Goal: Task Accomplishment & Management: Manage account settings

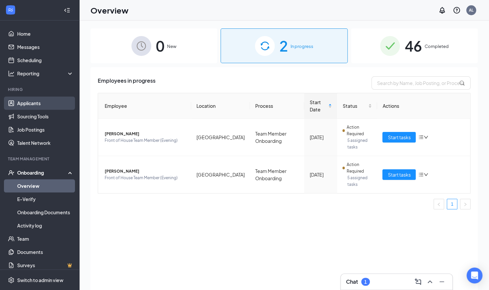
click at [32, 106] on link "Applicants" at bounding box center [45, 102] width 56 height 13
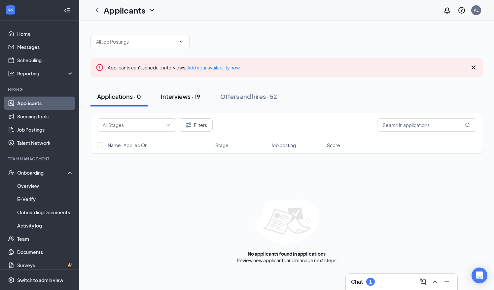
click at [184, 99] on div "Interviews · 19" at bounding box center [181, 96] width 40 height 8
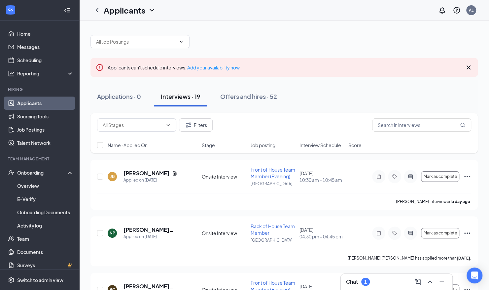
click at [316, 147] on span "Interview Schedule" at bounding box center [321, 145] width 42 height 7
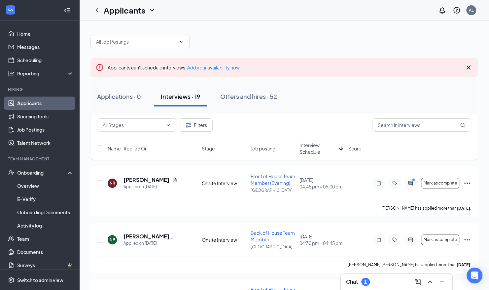
click at [316, 147] on span "Interview Schedule" at bounding box center [318, 148] width 37 height 13
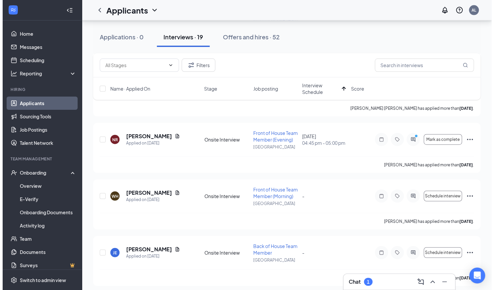
scroll to position [890, 0]
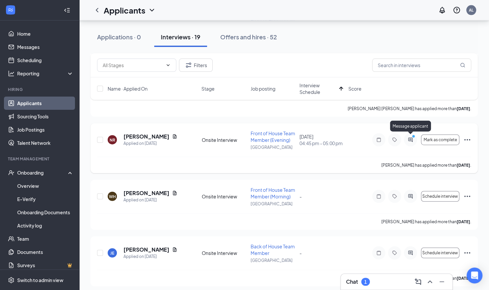
click at [411, 134] on icon "PrimaryDot" at bounding box center [415, 136] width 8 height 5
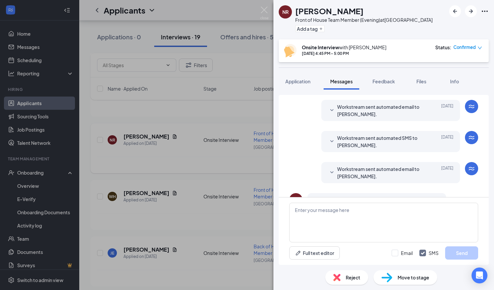
scroll to position [231, 0]
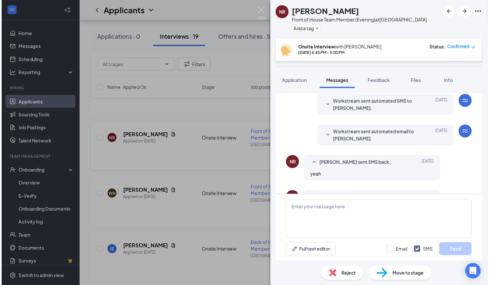
scroll to position [231, 0]
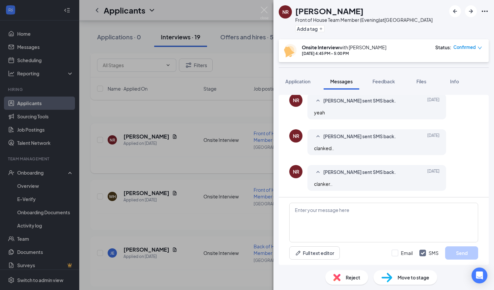
click at [249, 173] on div "NR [PERSON_NAME] Front of House Team Member (Evening) at [GEOGRAPHIC_DATA] Add …" at bounding box center [247, 145] width 494 height 290
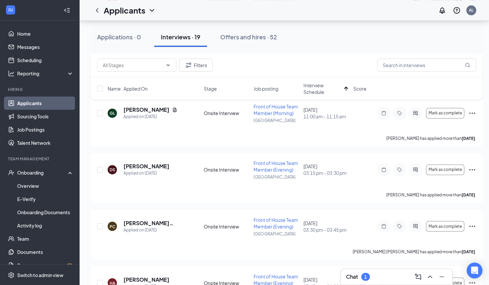
scroll to position [521, 0]
